Goal: Complete application form

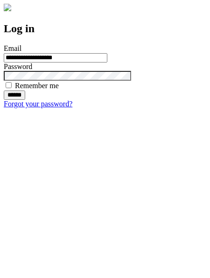
type input "**********"
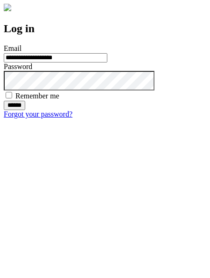
click at [25, 110] on input "******" at bounding box center [14, 105] width 21 height 9
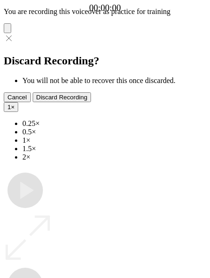
type input "**********"
